Goal: Task Accomplishment & Management: Use online tool/utility

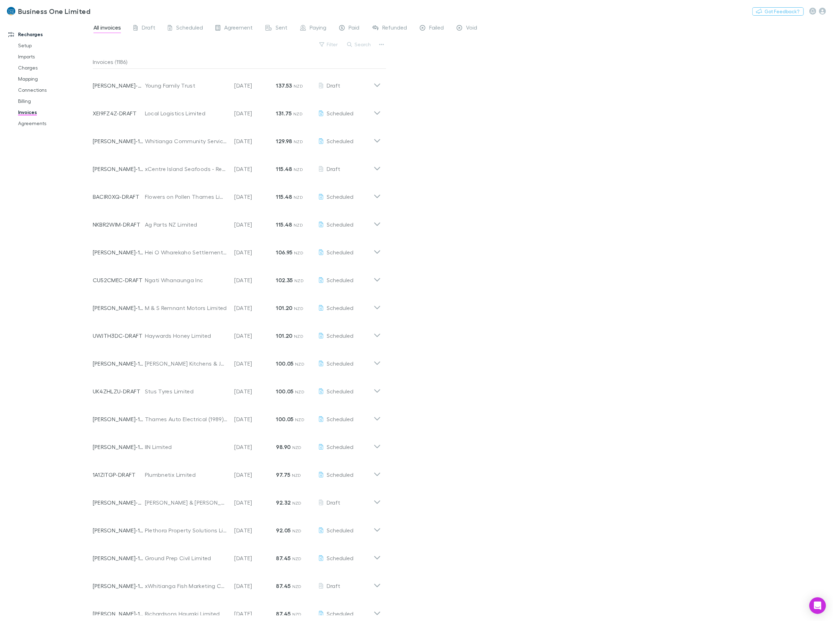
click at [363, 42] on button "Search" at bounding box center [360, 44] width 32 height 8
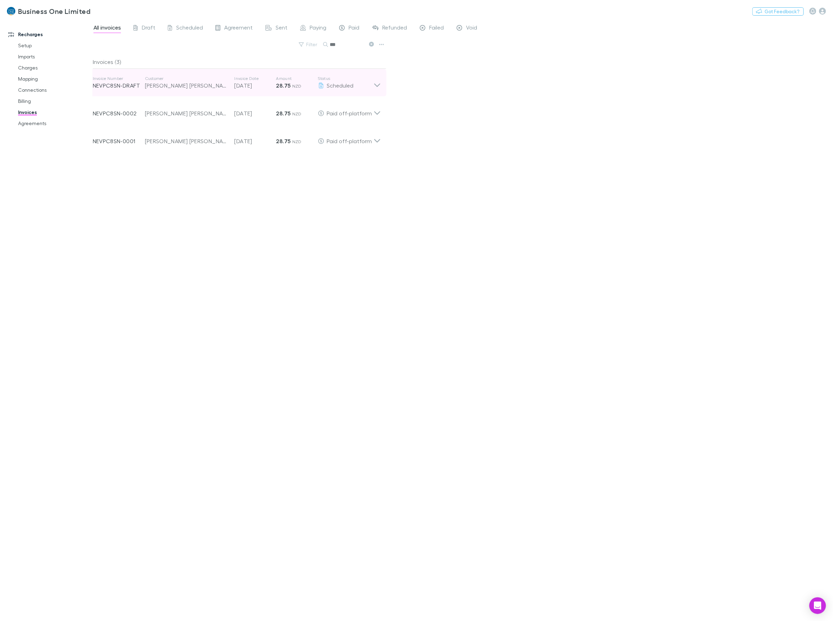
type input "***"
click at [380, 82] on icon at bounding box center [377, 83] width 7 height 14
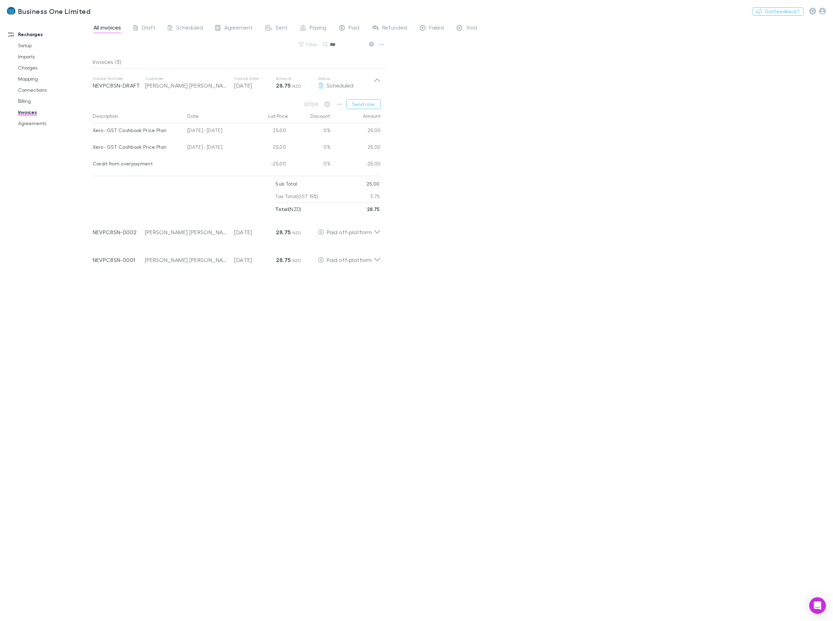
click at [449, 113] on div "All invoices Draft Scheduled Agreement Sent Paying Paid Refunded Failed Void Fi…" at bounding box center [463, 320] width 741 height 602
click at [465, 155] on div "All invoices Draft Scheduled Agreement Sent Paying Paid Refunded Failed Void Fi…" at bounding box center [463, 320] width 741 height 602
click at [359, 104] on button "Send now" at bounding box center [364, 104] width 34 height 10
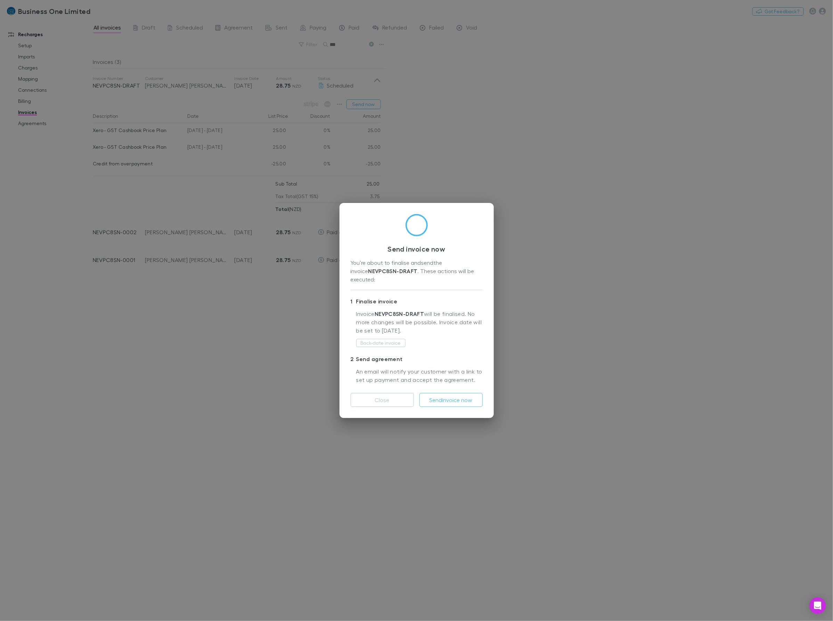
click at [409, 428] on div "Send invoice now You’re about to finalise and send the invoice NEVPC8SN-DRAFT .…" at bounding box center [416, 310] width 833 height 621
